Goal: Navigation & Orientation: Find specific page/section

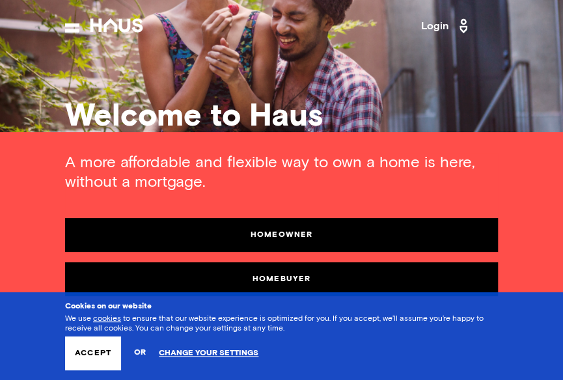
click at [102, 350] on button "Accept" at bounding box center [93, 354] width 56 height 34
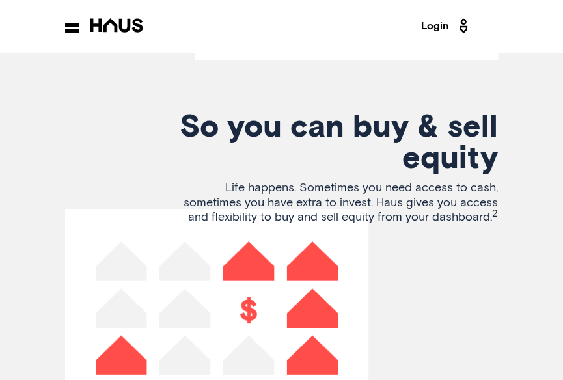
scroll to position [3191, 0]
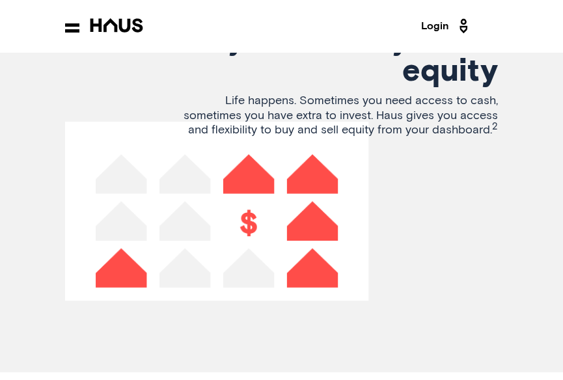
click at [68, 18] on div at bounding box center [105, 26] width 81 height 16
click at [72, 25] on icon at bounding box center [72, 27] width 14 height 9
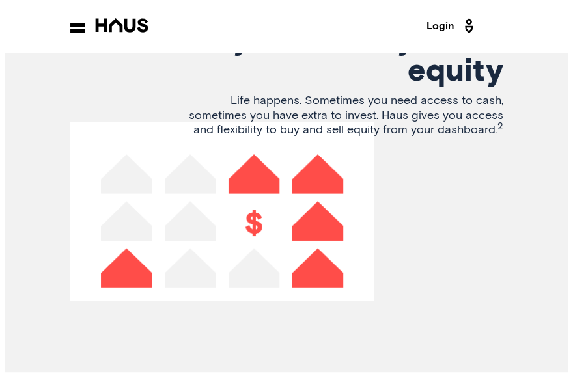
scroll to position [3131, 0]
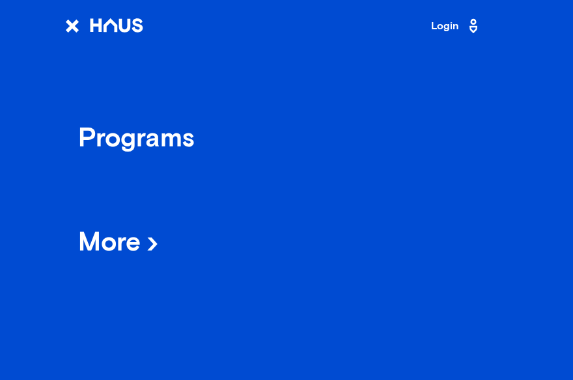
click at [138, 243] on span "More" at bounding box center [118, 245] width 81 height 26
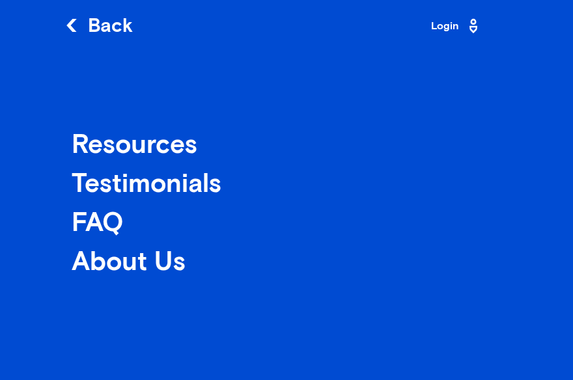
click at [113, 255] on div "About Us" at bounding box center [137, 263] width 130 height 23
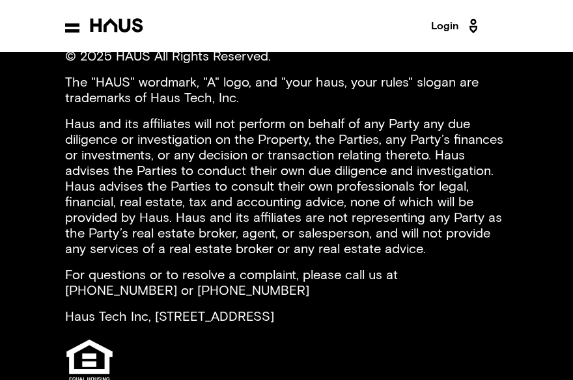
scroll to position [1952, 0]
